Goal: Communication & Community: Answer question/provide support

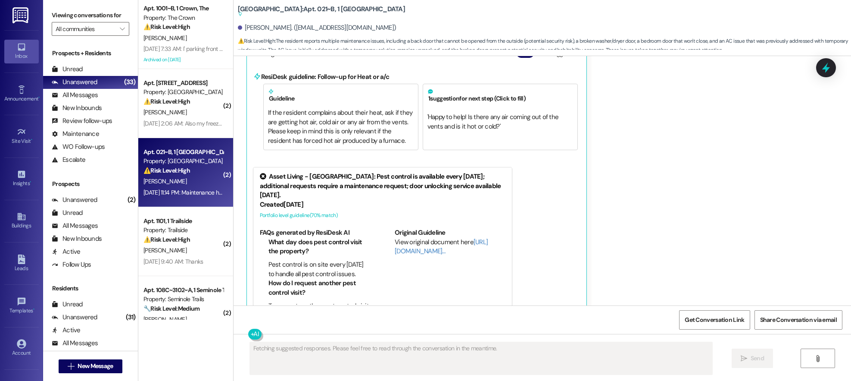
scroll to position [1002, 0]
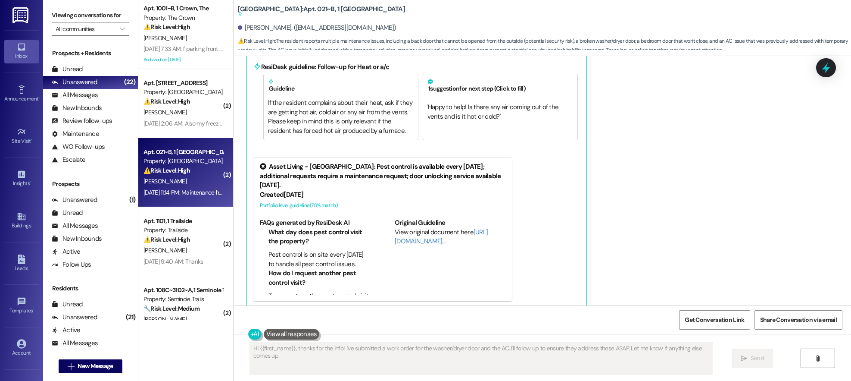
type textarea "Hi {{first_name}}, thanks for the info! I've submitted a work order for the was…"
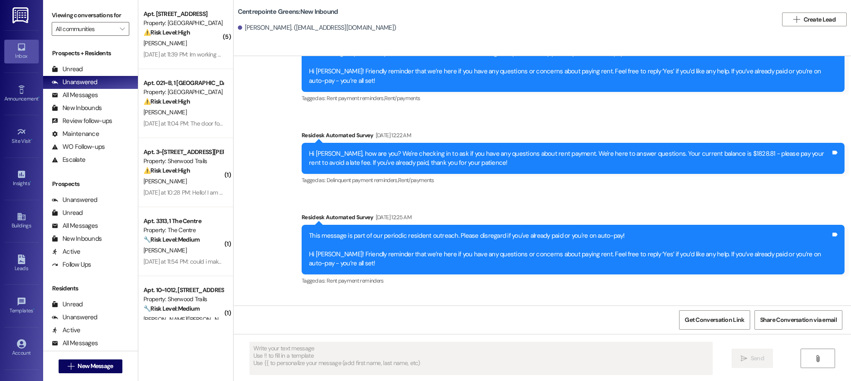
scroll to position [4796, 0]
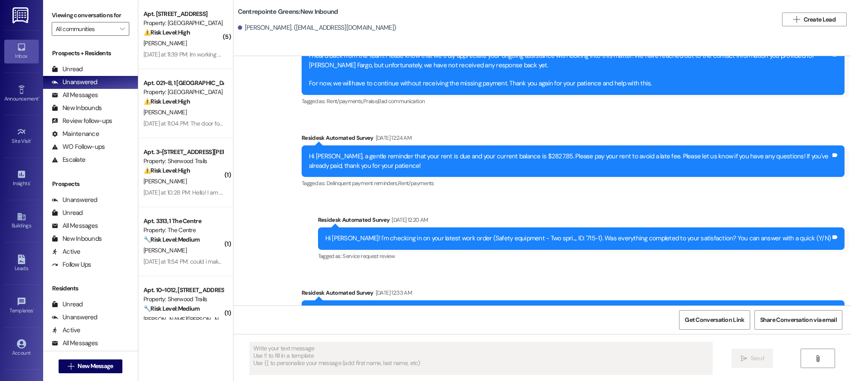
type textarea "Fetching suggested responses. Please feel free to read through the conversation…"
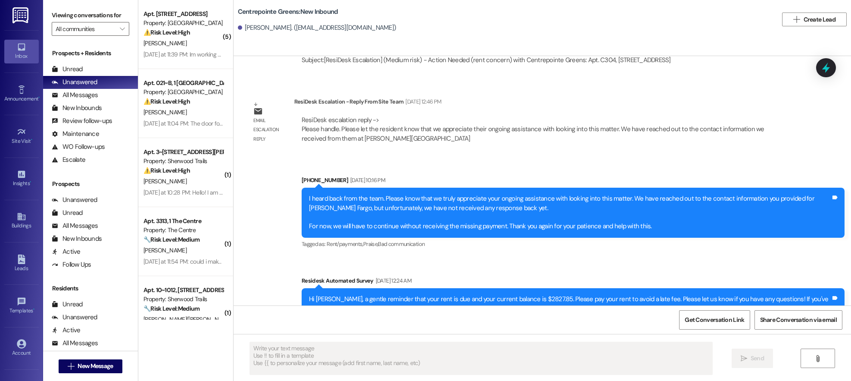
scroll to position [4651, 0]
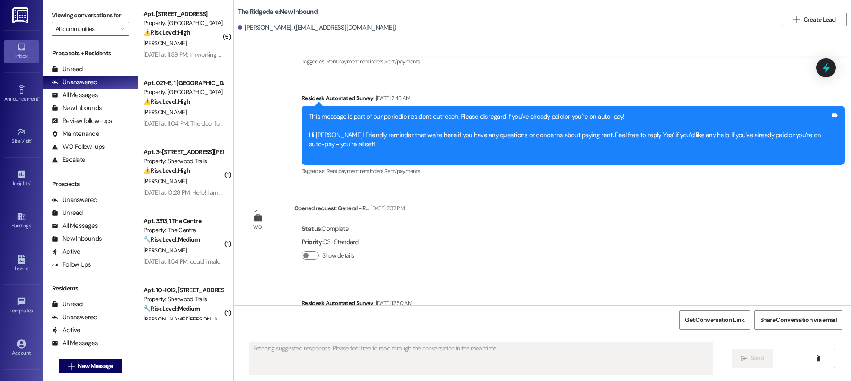
scroll to position [4163, 0]
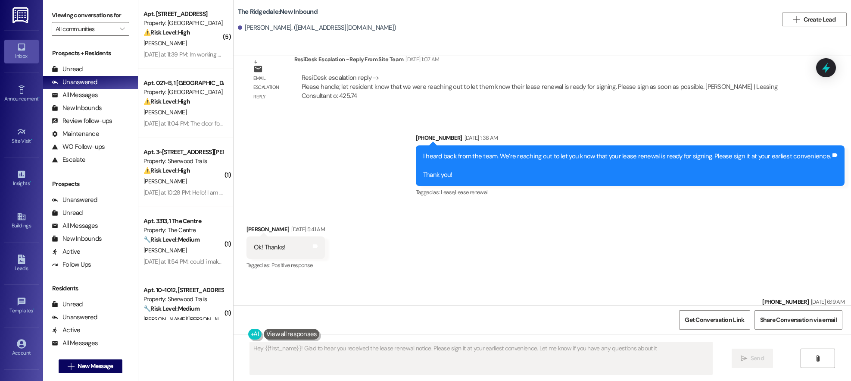
type textarea "Hey {{first_name}}! Glad to hear you received the lease renewal notice. Please …"
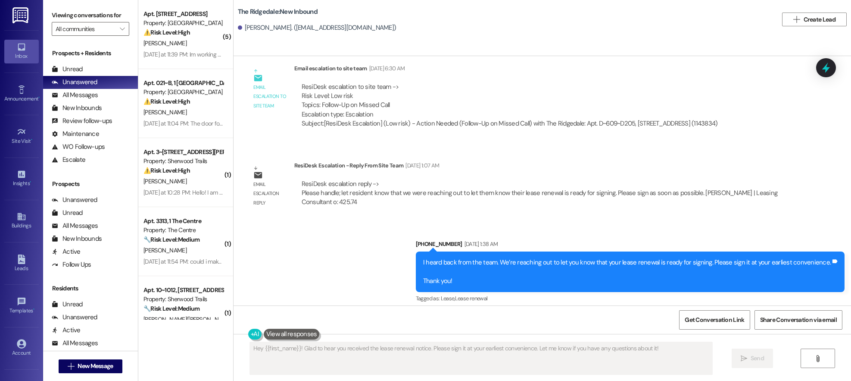
scroll to position [4055, 0]
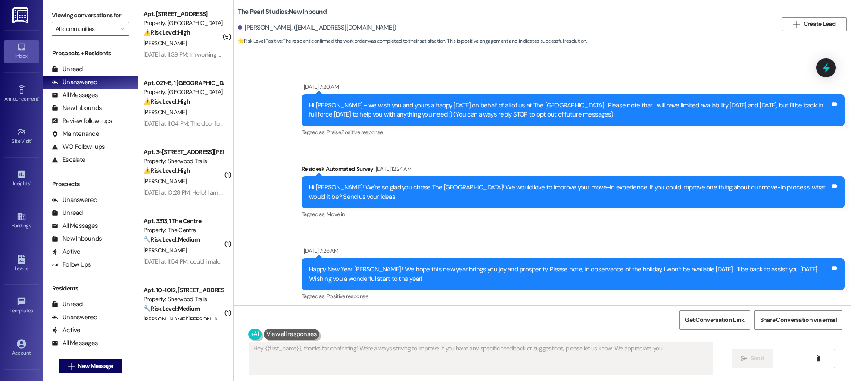
type textarea "Hey {{first_name}}, thanks for confirming! We're always striving to improve. If…"
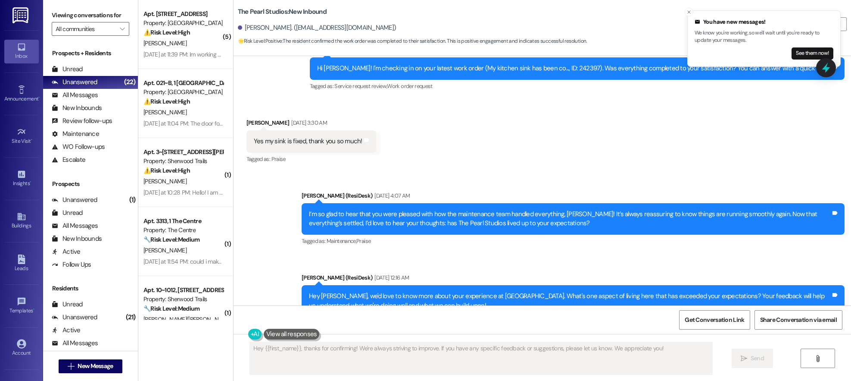
scroll to position [2974, 0]
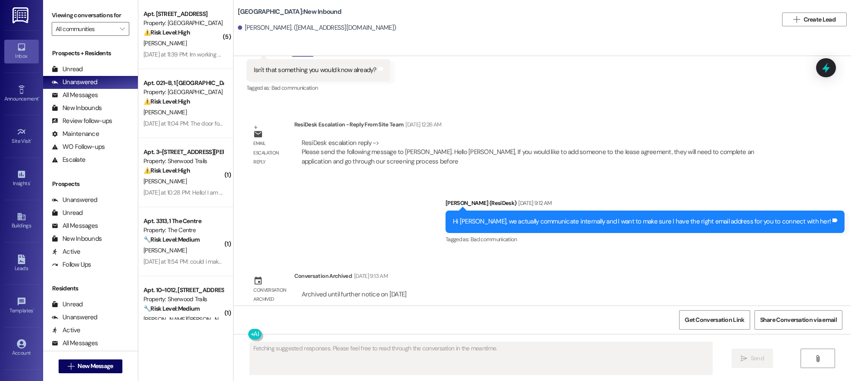
scroll to position [4261, 0]
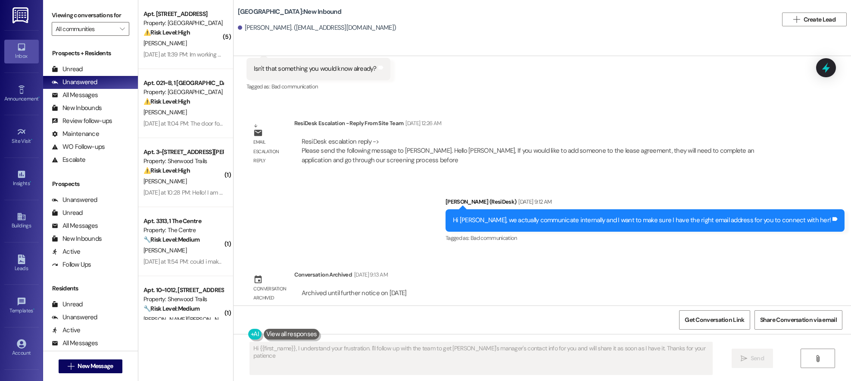
type textarea "Hi {{first_name}}, I understand your frustration. I'll follow up with the team …"
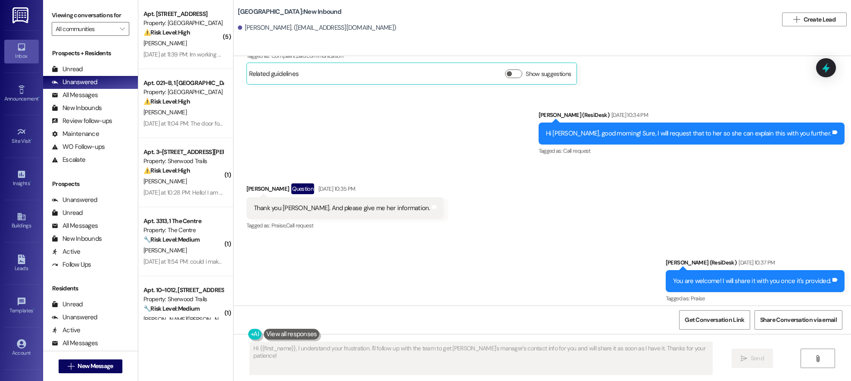
scroll to position [3975, 0]
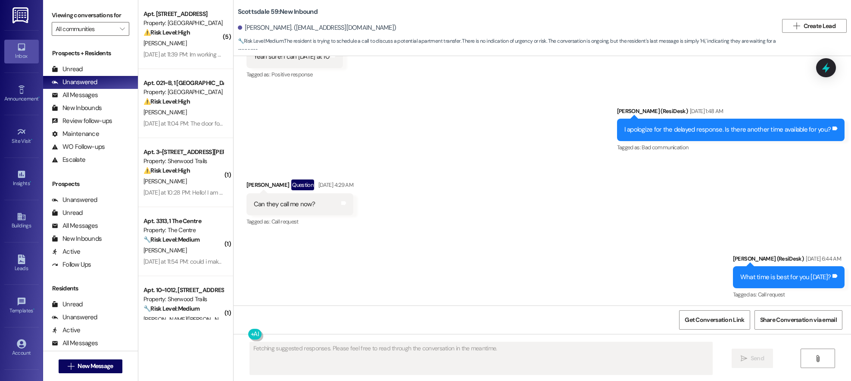
scroll to position [3819, 0]
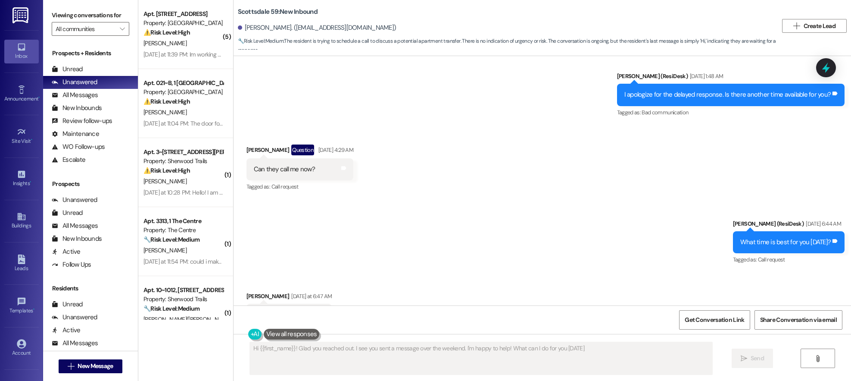
type textarea "Hi {{first_name}}! Glad you reached out. I see you sent a message over the week…"
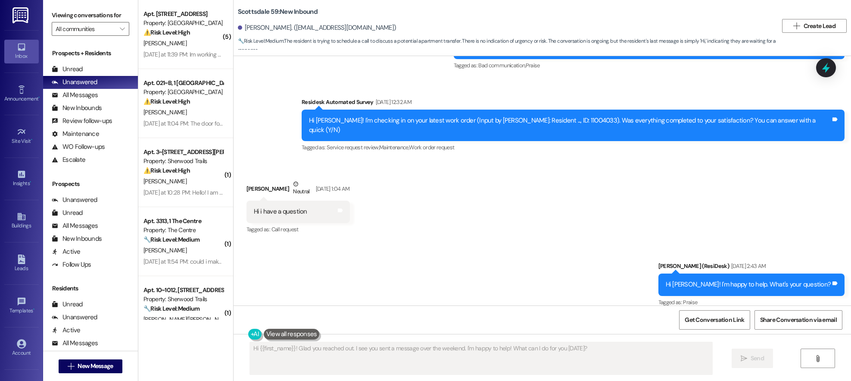
scroll to position [2925, 0]
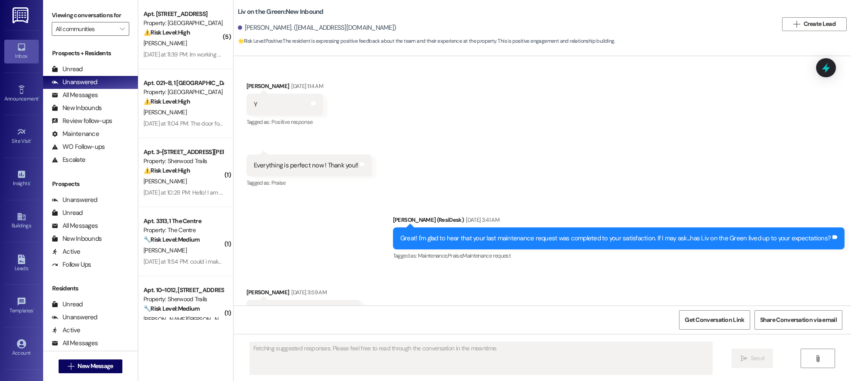
scroll to position [4261, 0]
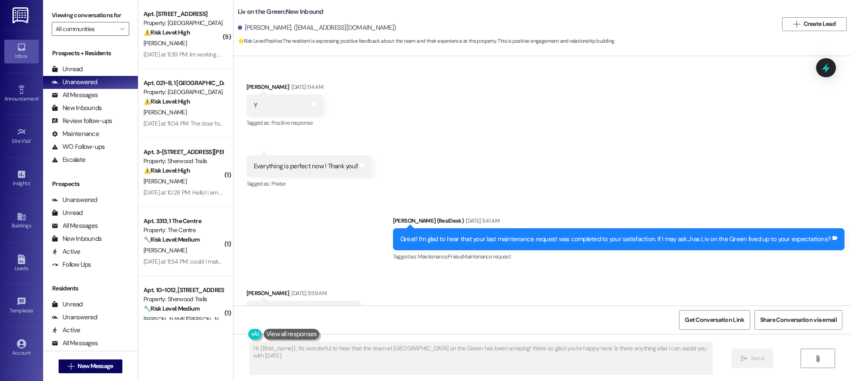
type textarea "Hi {{first_name}}, it's wonderful to hear that the team at Liv on the Green has…"
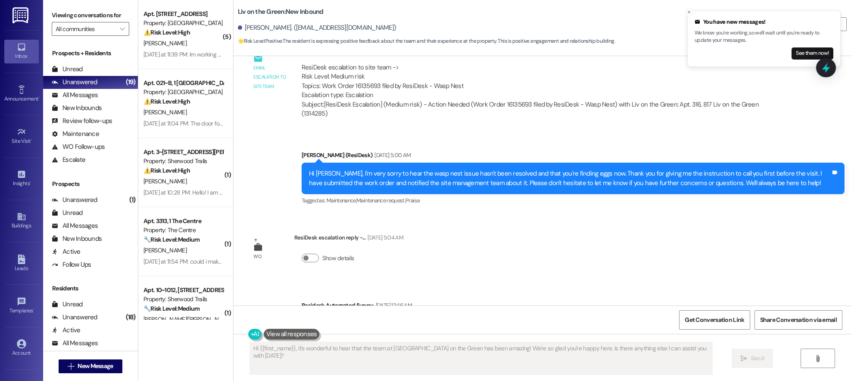
scroll to position [3940, 0]
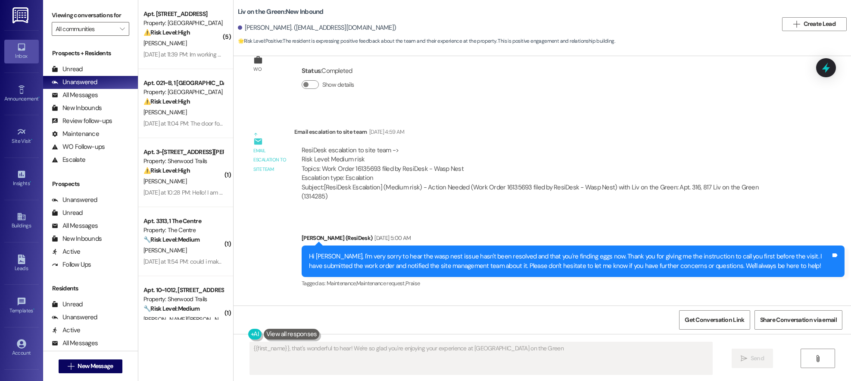
scroll to position [3853, 0]
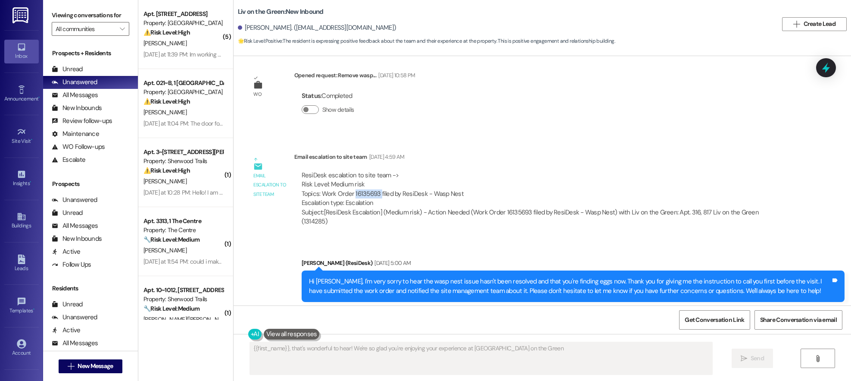
drag, startPoint x: 373, startPoint y: 175, endPoint x: 347, endPoint y: 175, distance: 26.3
click at [347, 175] on div "ResiDesk escalation to site team -> Risk Level: Medium risk Topics: Work Order …" at bounding box center [542, 189] width 481 height 37
copy div "16135693"
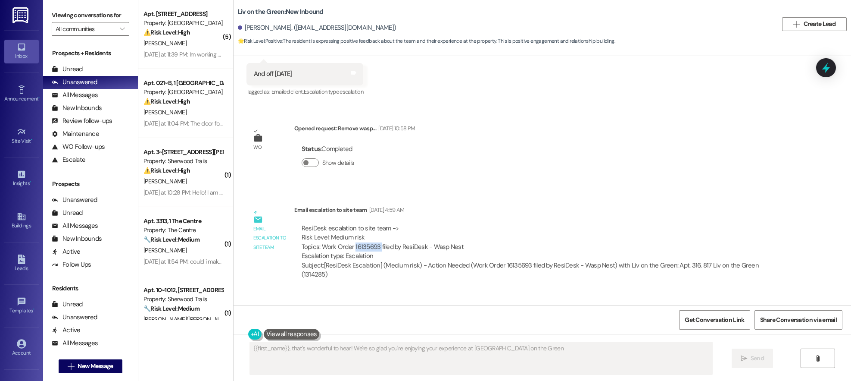
scroll to position [3801, 0]
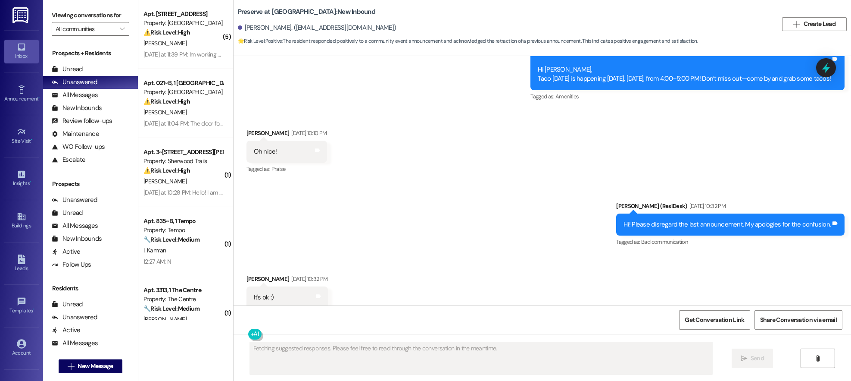
scroll to position [14284, 0]
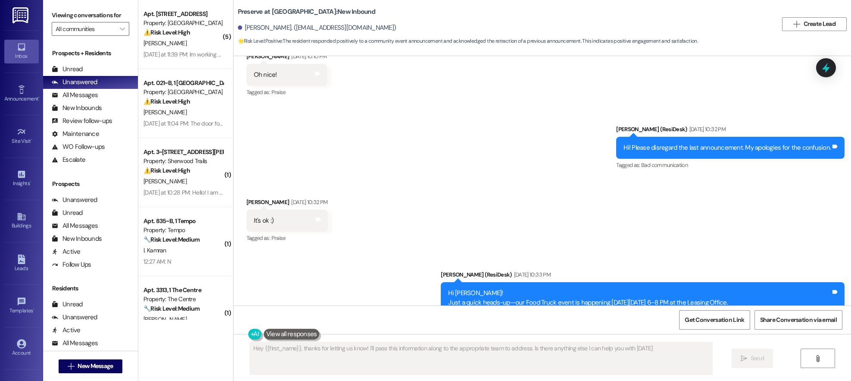
type textarea "Hey {{first_name}}, thanks for letting us know! I'll pass this information alon…"
click at [718, 320] on span "Get Conversation Link" at bounding box center [714, 319] width 59 height 9
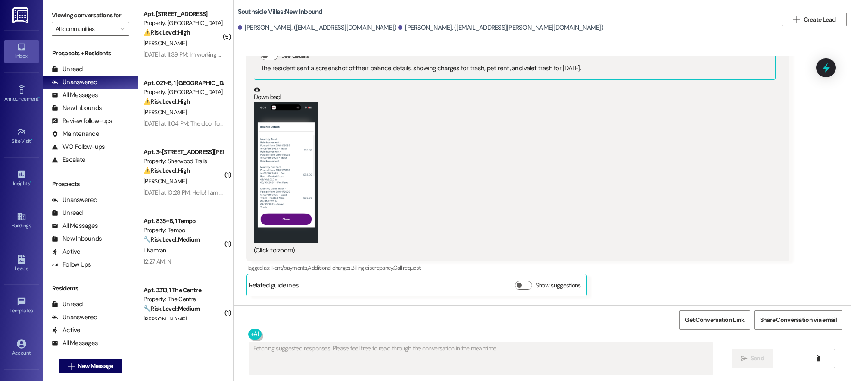
scroll to position [1345, 0]
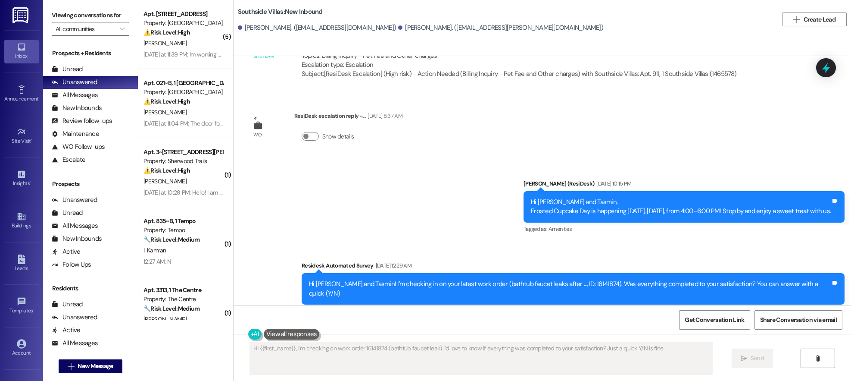
type textarea "Hi {{first_name}}, I'm checking on work order 16141874 (bathtub faucet leak). I…"
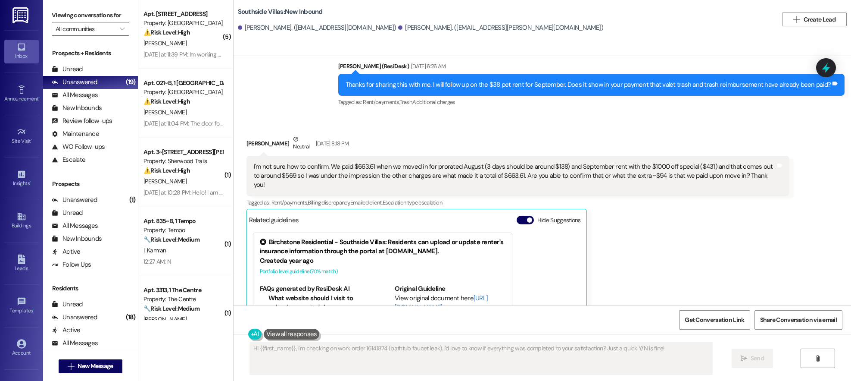
scroll to position [793, 0]
